Goal: Complete application form: Complete application form

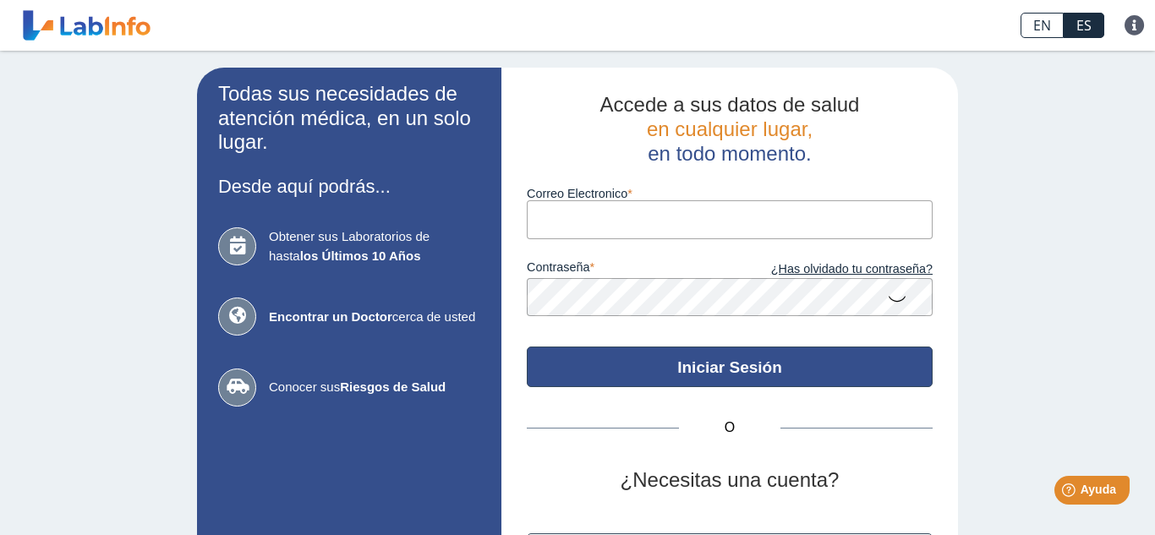
type input "[EMAIL_ADDRESS][DOMAIN_NAME]"
click at [737, 370] on button "Iniciar Sesión" at bounding box center [730, 367] width 406 height 41
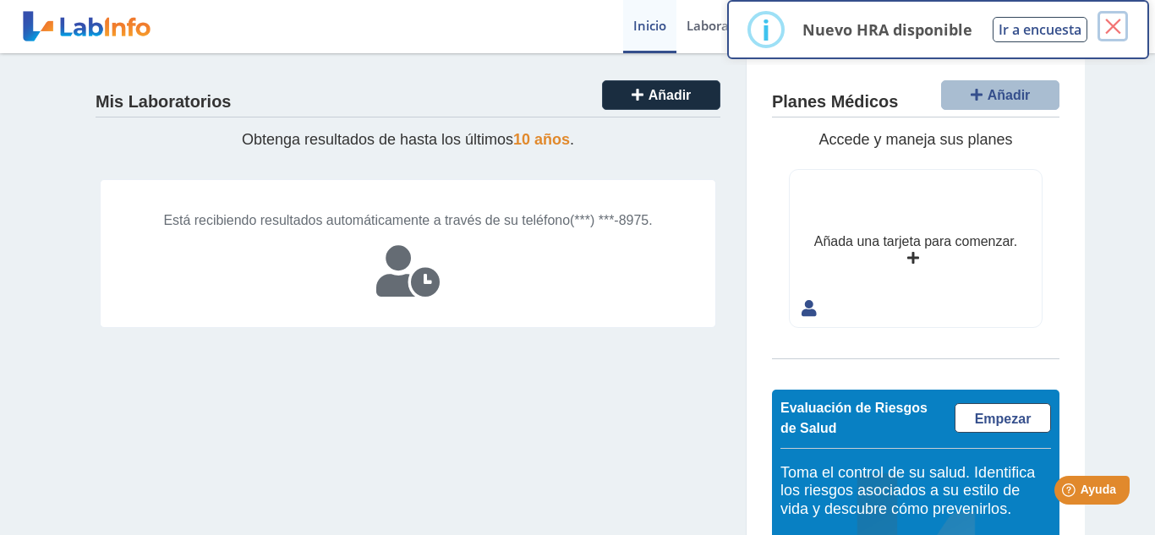
click at [1108, 30] on button "×" at bounding box center [1113, 26] width 30 height 30
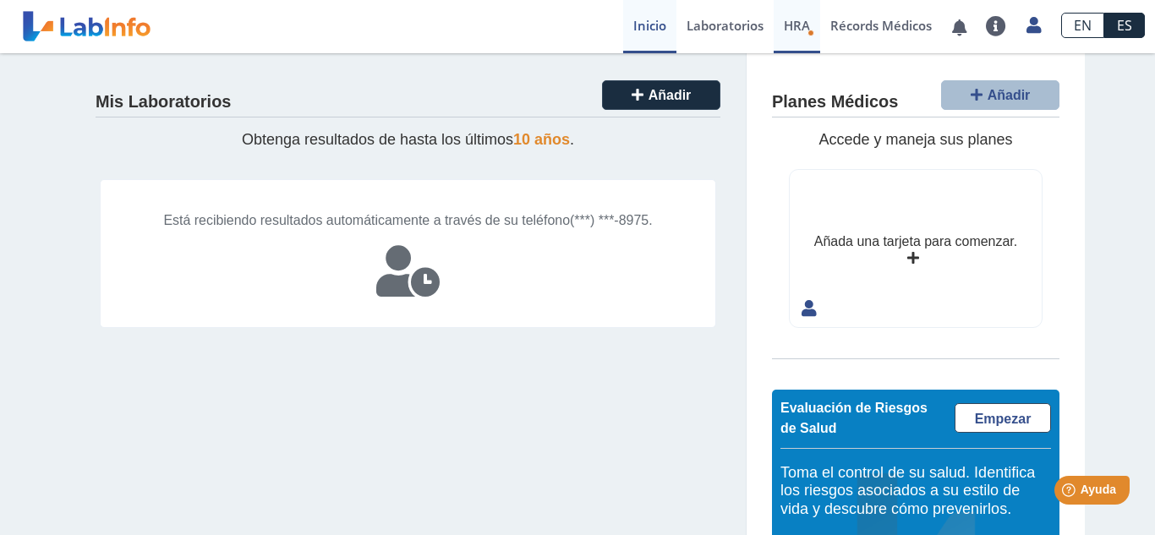
click at [791, 32] on span "HRA" at bounding box center [797, 25] width 26 height 17
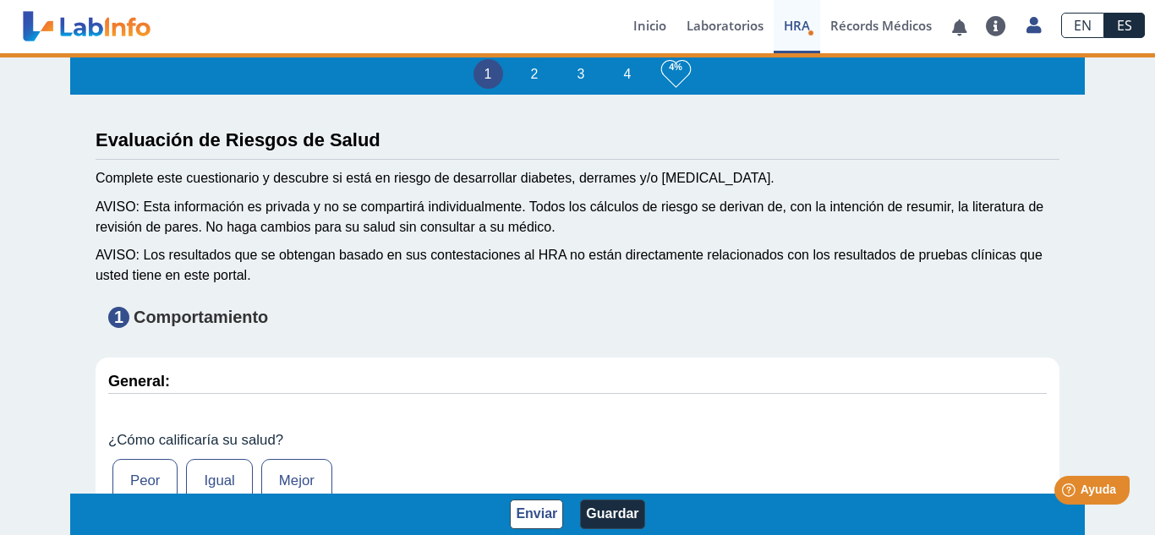
type input "[PERSON_NAME]"
type input "[DATE]"
select select
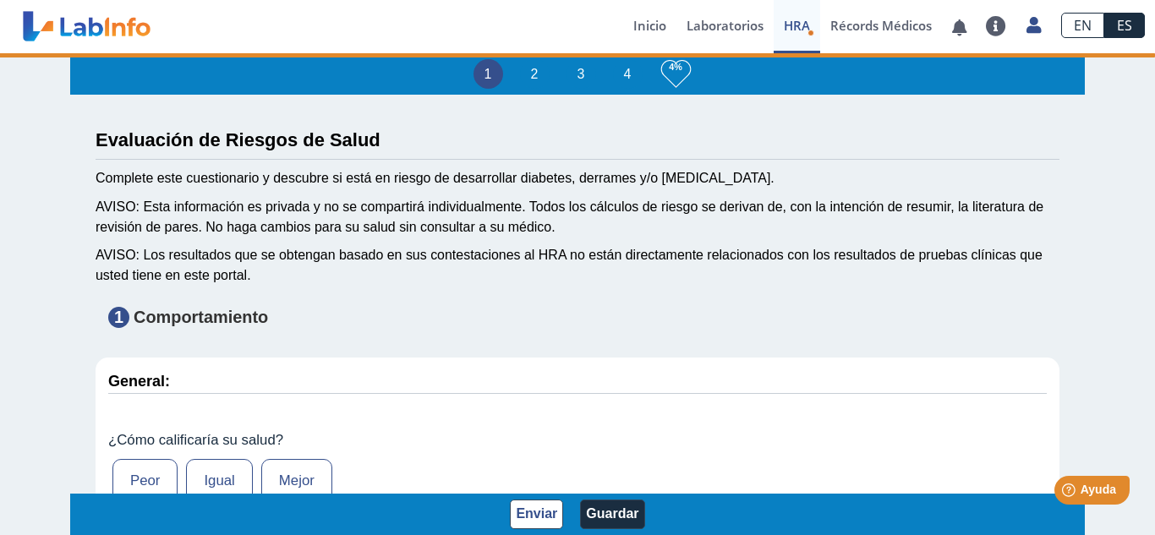
select select
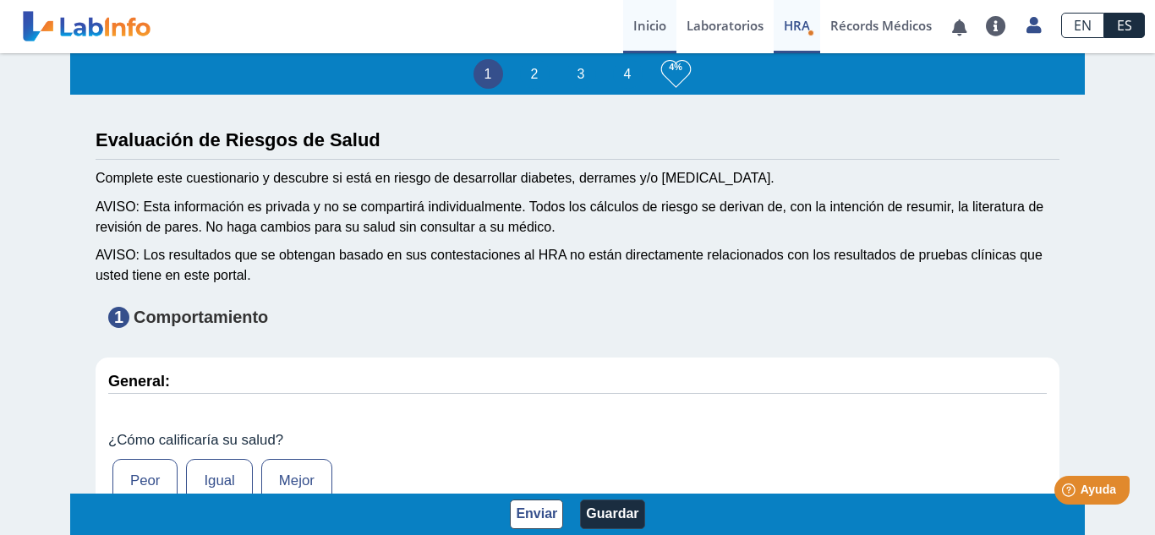
click at [640, 16] on link "Inicio" at bounding box center [649, 26] width 53 height 53
